Goal: Check status: Check status

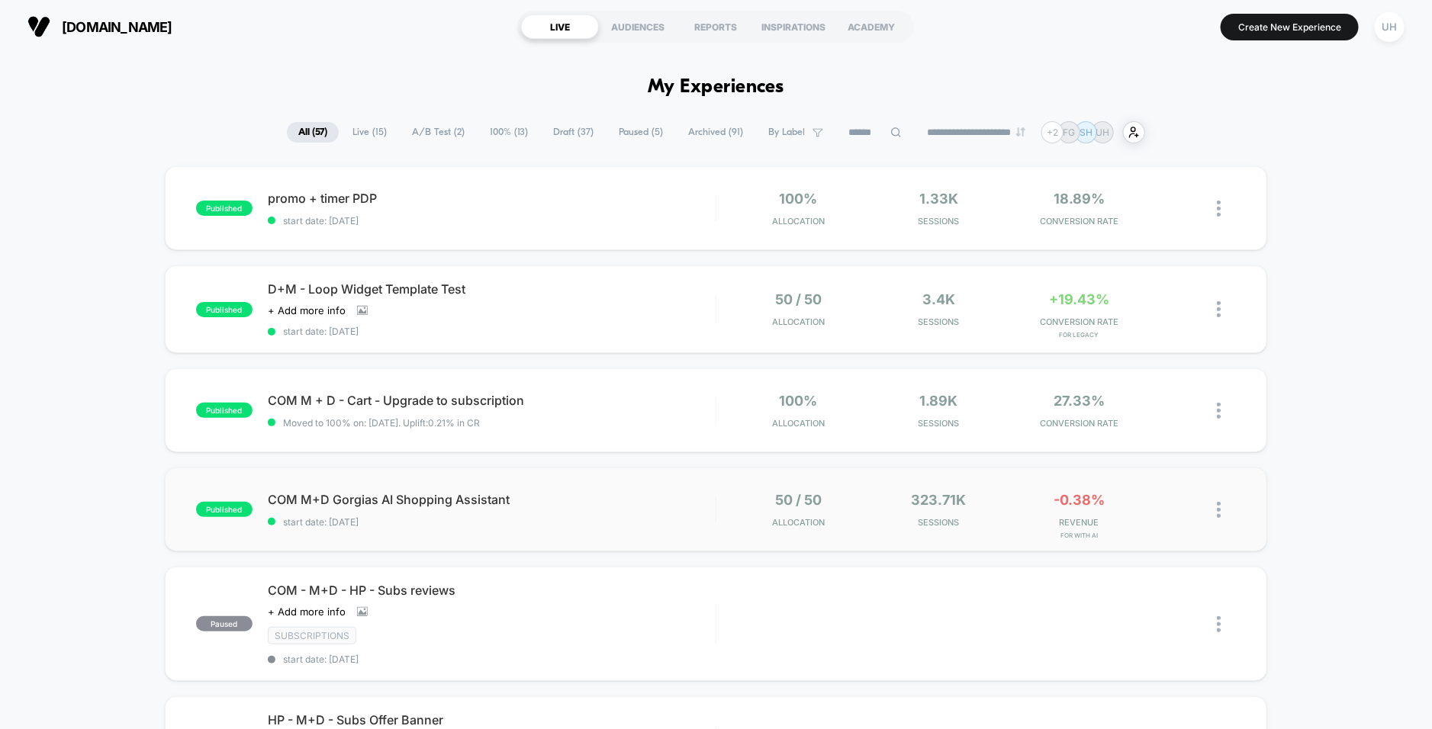
click at [599, 527] on div "published COM M+D Gorgias AI Shopping Assistant start date: [DATE] 50 / 50 Allo…" at bounding box center [716, 510] width 1102 height 84
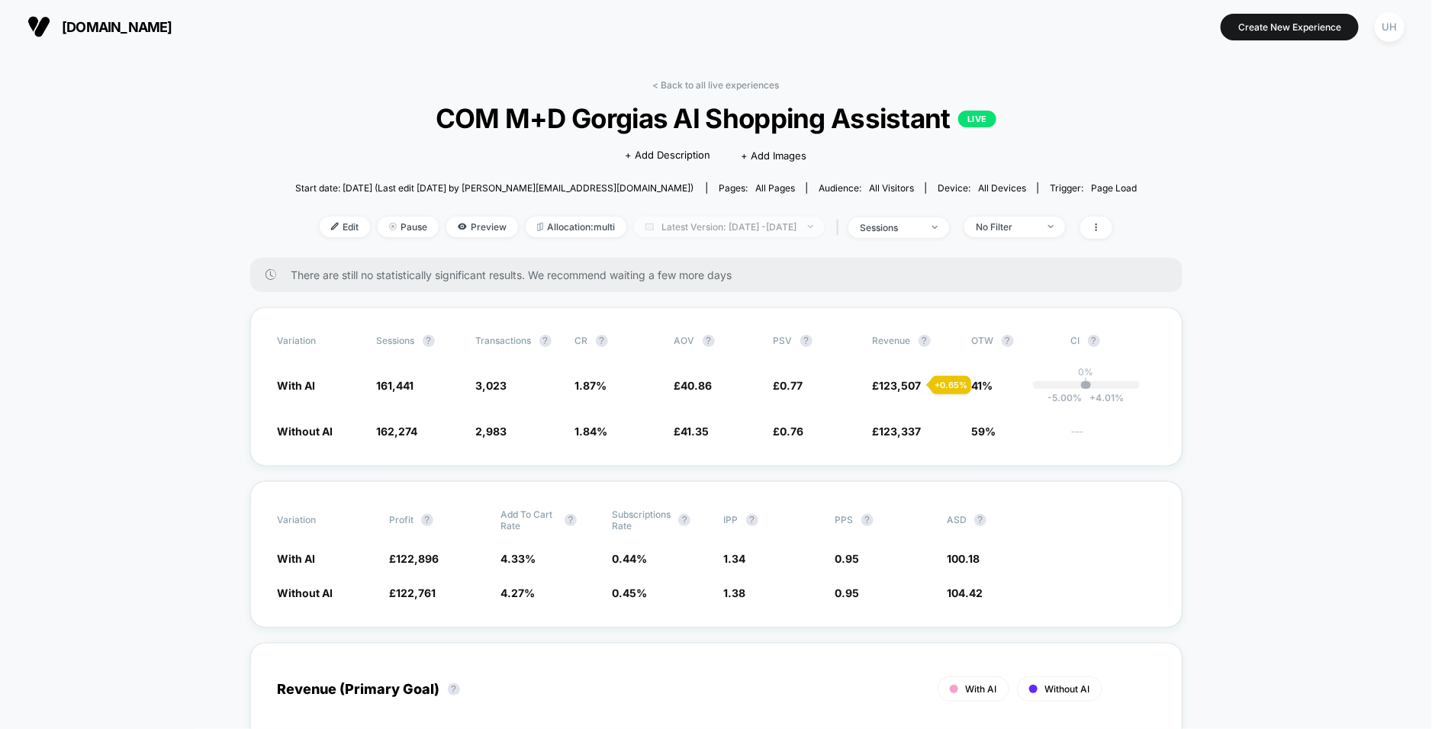
click at [634, 233] on span "Latest Version: [DATE] - [DATE]" at bounding box center [729, 227] width 191 height 21
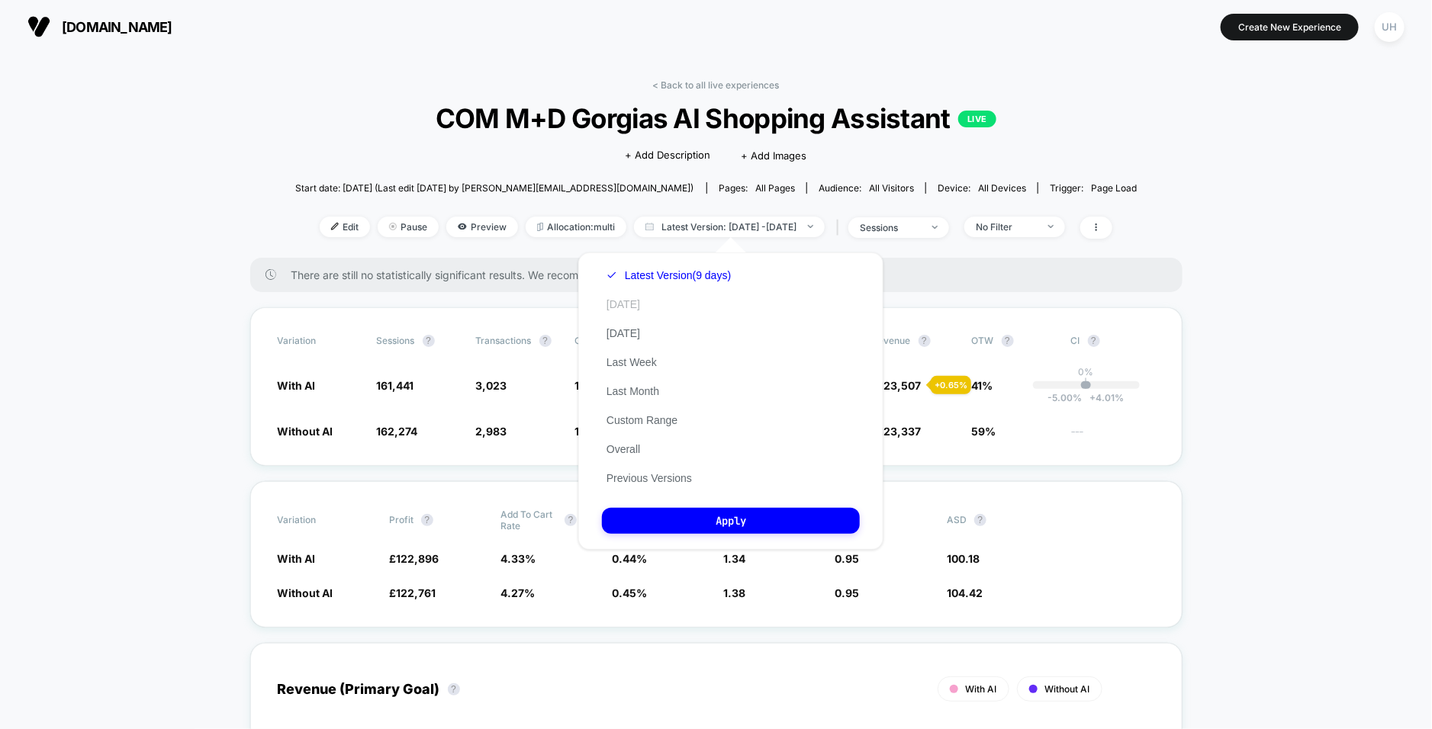
click at [624, 309] on button "[DATE]" at bounding box center [623, 305] width 43 height 14
click at [675, 527] on button "Apply" at bounding box center [731, 521] width 258 height 26
